Goal: Entertainment & Leisure: Consume media (video, audio)

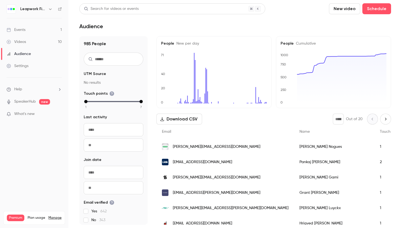
click at [24, 29] on div "Events" at bounding box center [16, 29] width 19 height 5
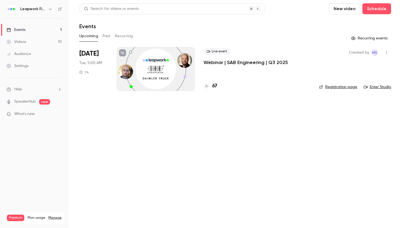
click at [51, 9] on icon "button" at bounding box center [50, 9] width 4 height 4
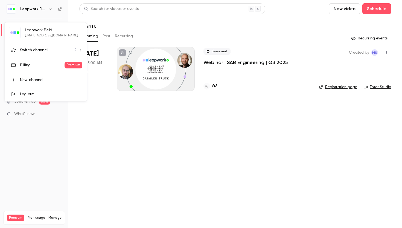
click at [50, 10] on div at bounding box center [201, 114] width 402 height 228
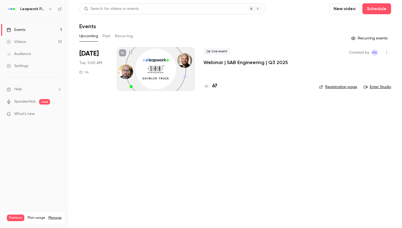
click at [50, 10] on icon "button" at bounding box center [50, 8] width 2 height 1
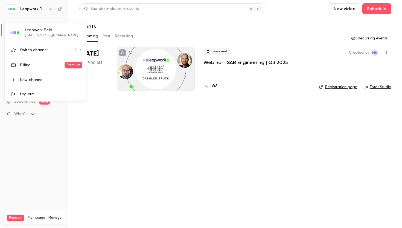
click at [38, 48] on span "Switch channel" at bounding box center [34, 50] width 28 height 6
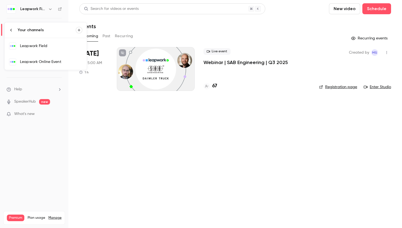
click at [39, 60] on div "Leapwork Online Event" at bounding box center [51, 61] width 62 height 5
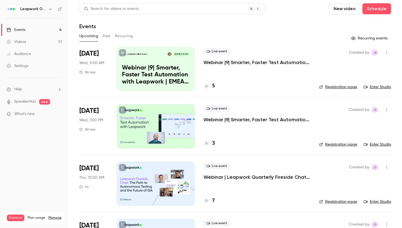
click at [107, 34] on button "Past" at bounding box center [106, 36] width 8 height 9
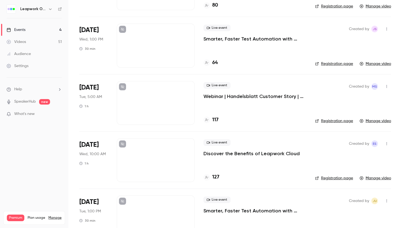
scroll to position [428, 0]
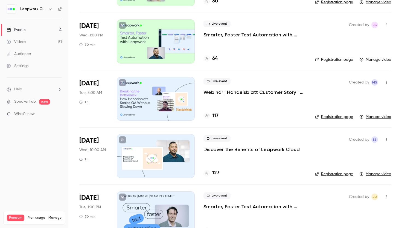
click at [160, 101] on div at bounding box center [156, 99] width 78 height 44
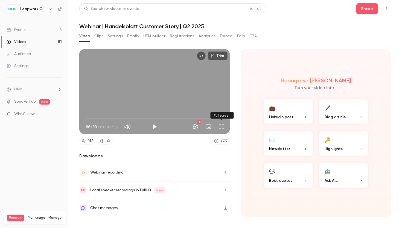
click at [221, 126] on button "Full screen" at bounding box center [221, 126] width 11 height 11
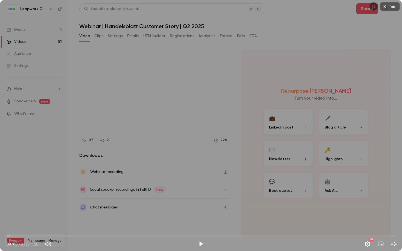
click at [137, 134] on div "Trim 00:00 00:00 / 01:01:50 HD" at bounding box center [201, 125] width 402 height 251
click at [119, 167] on div "Trim 19:48 19:48 / 01:01:50 HD" at bounding box center [201, 125] width 402 height 251
type input "******"
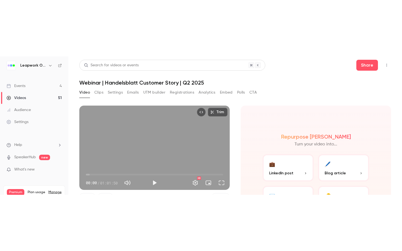
scroll to position [78, 0]
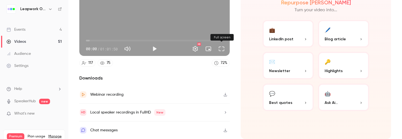
click at [220, 50] on button "Full screen" at bounding box center [221, 48] width 11 height 11
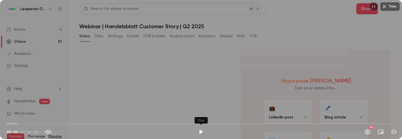
click at [201, 132] on button "Play" at bounding box center [200, 131] width 11 height 11
click at [19, 124] on span "02:02" at bounding box center [201, 123] width 389 height 9
click at [33, 124] on span "02:03" at bounding box center [201, 123] width 389 height 9
click at [42, 123] on span "04:15" at bounding box center [201, 123] width 389 height 9
click at [54, 124] on span "07:34" at bounding box center [201, 123] width 389 height 9
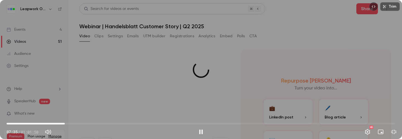
click at [65, 124] on span "09:15" at bounding box center [201, 123] width 389 height 9
click at [74, 124] on span "10:47" at bounding box center [201, 123] width 389 height 9
click at [88, 122] on span "10:49" at bounding box center [201, 123] width 389 height 9
click at [105, 120] on span "15:36" at bounding box center [201, 123] width 389 height 9
click at [122, 120] on span "15:37" at bounding box center [201, 123] width 389 height 9
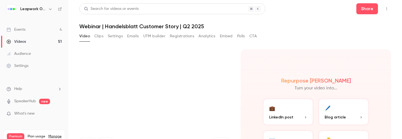
click at [146, 83] on video at bounding box center [201, 69] width 402 height 139
type input "******"
